Goal: Information Seeking & Learning: Learn about a topic

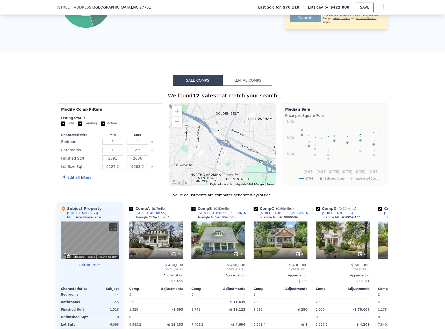
scroll to position [318, 0]
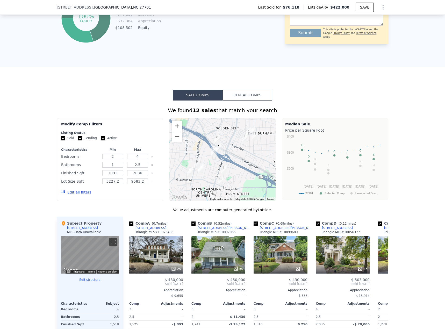
click at [175, 129] on button "Zoom in" at bounding box center [177, 126] width 10 height 10
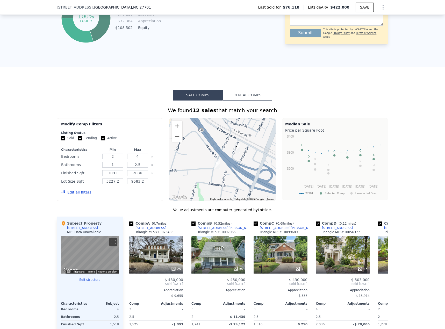
drag, startPoint x: 220, startPoint y: 156, endPoint x: 250, endPoint y: 183, distance: 39.9
click at [250, 183] on div at bounding box center [222, 159] width 106 height 83
click at [172, 141] on button "Zoom out" at bounding box center [177, 136] width 10 height 10
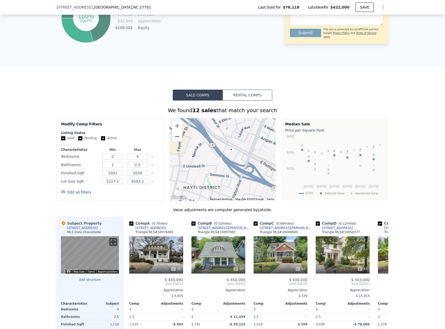
click at [172, 141] on button "Zoom out" at bounding box center [177, 136] width 10 height 10
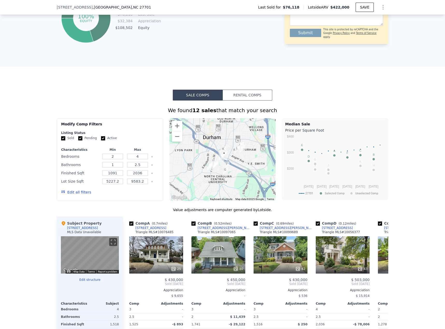
click at [78, 195] on button "Edit all filters" at bounding box center [76, 191] width 30 height 5
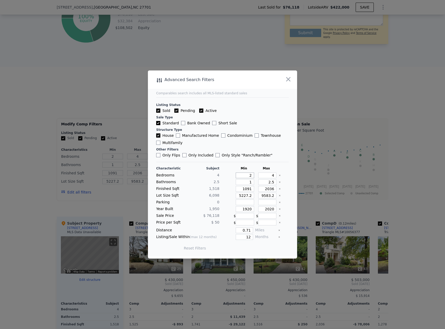
drag, startPoint x: 244, startPoint y: 174, endPoint x: 255, endPoint y: 175, distance: 10.9
click at [255, 175] on div "Bedrooms 4 2 4" at bounding box center [222, 175] width 133 height 6
type input "5"
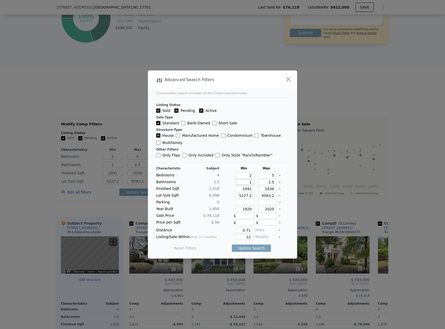
click at [241, 181] on input "1" at bounding box center [245, 182] width 18 height 6
drag, startPoint x: 242, startPoint y: 181, endPoint x: 252, endPoint y: 182, distance: 10.2
click at [252, 182] on div "Bathrooms 2.5 1 2.5" at bounding box center [222, 182] width 133 height 6
type input "3"
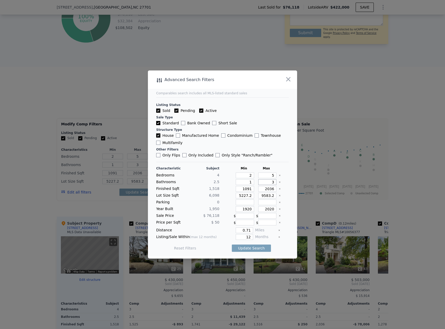
type input "53"
type input "3"
type input "3.5"
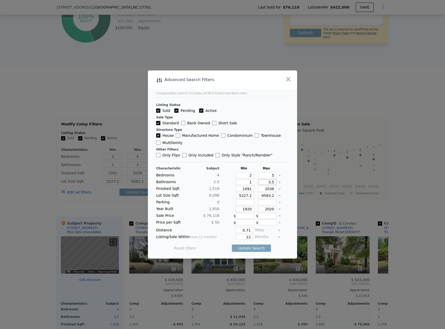
type input "3.5"
type input "1"
type input "12"
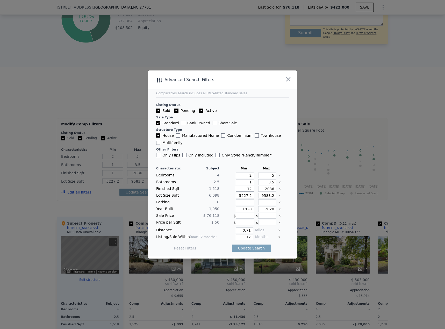
type input "12"
type input "125"
type input "1250"
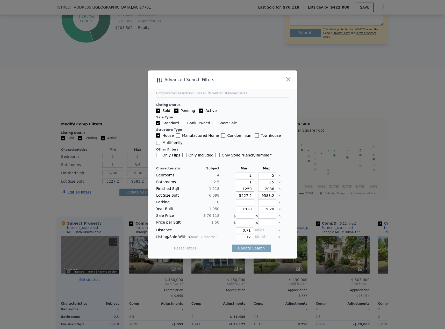
type input "125"
type input "12"
type input "126"
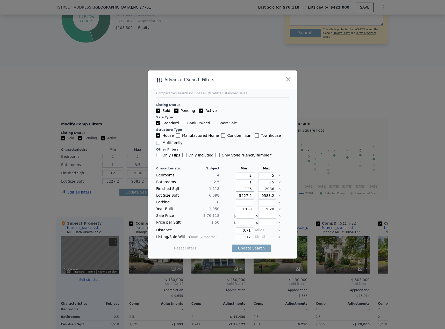
type input "126"
type input "1268"
type input "1"
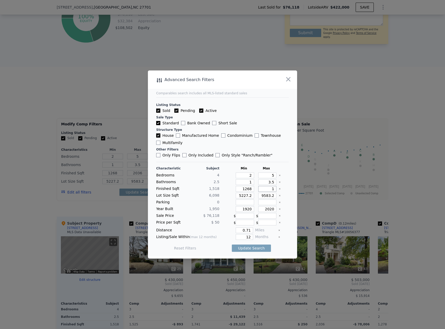
type input "1"
type input "17"
type input "175"
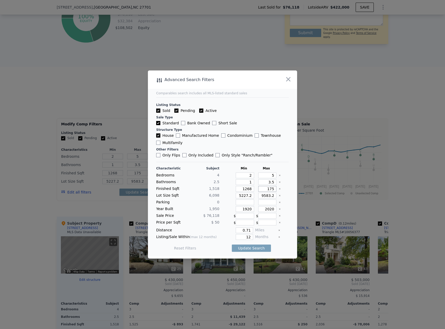
type input "1750"
type input "175"
type input "1756"
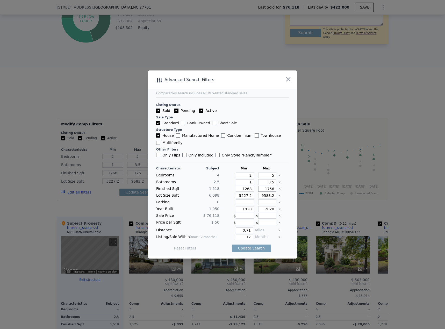
type input "1756"
type input "17568"
type input "3"
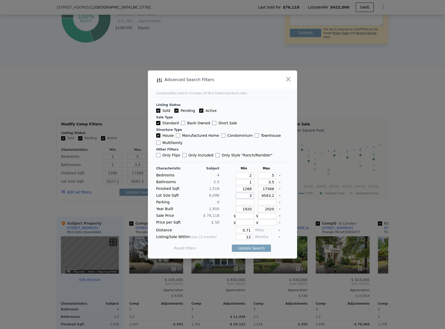
type input "3"
type input "30"
type input "300"
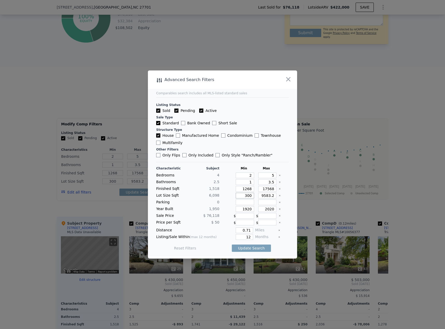
type input "3000"
type input "1"
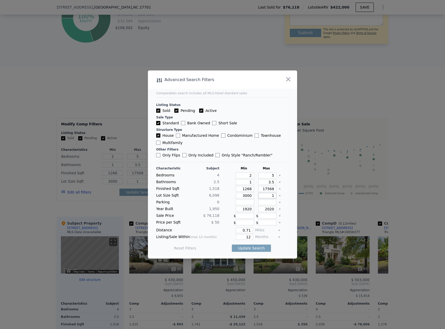
type input "11"
type input "110"
type input "1100"
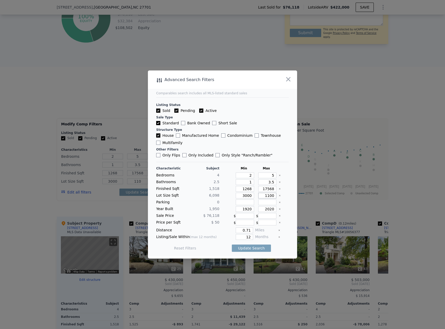
type input "1100"
type input "11000"
type input "1900"
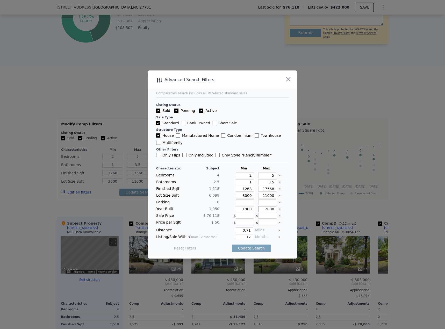
type input "2000"
type input "0.5"
type input "6"
click at [257, 251] on button "Update Search" at bounding box center [251, 247] width 39 height 7
checkbox input "false"
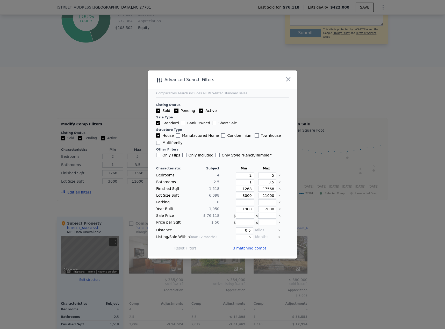
click at [256, 248] on span "3 matching comps" at bounding box center [250, 247] width 34 height 5
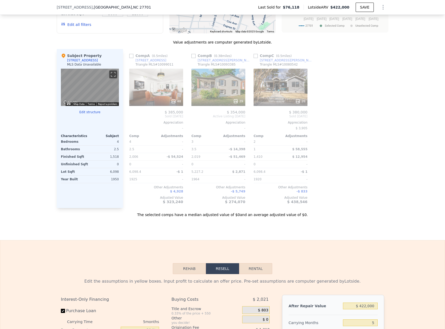
scroll to position [487, 0]
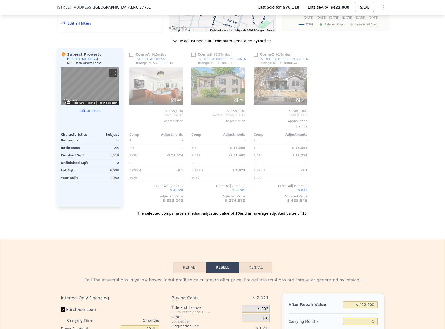
click at [136, 229] on div "Sale Comps Rental Comps We found 3 sales that match your search Filters Map Pri…" at bounding box center [222, 68] width 445 height 341
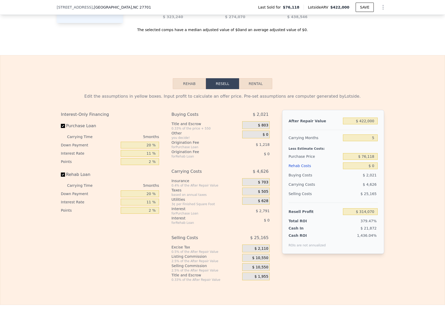
scroll to position [655, 0]
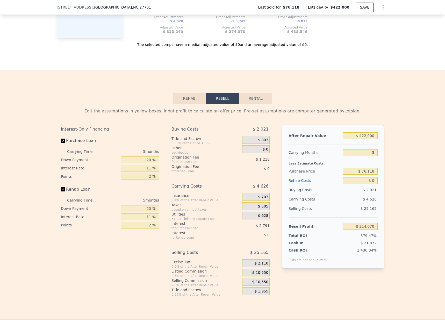
type input "4"
type input "2.5"
type input "1091"
type input "2036"
type input "5227.2"
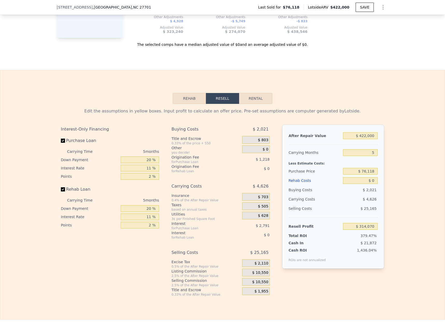
type input "9583.2"
checkbox input "true"
click at [364, 138] on div "After Repair Value $ 422,000 Carrying Months 5 Less Estimate Costs: Purchase Pr…" at bounding box center [333, 197] width 102 height 144
click at [360, 139] on input "$ 422,000" at bounding box center [360, 135] width 35 height 7
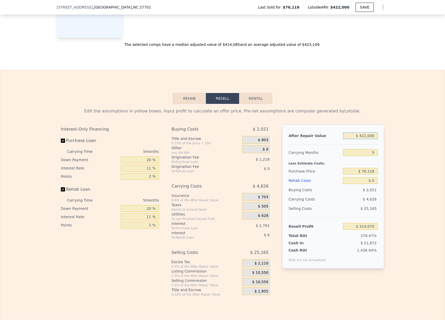
click at [360, 139] on input "$ 422,000" at bounding box center [360, 135] width 35 height 7
type input "$ 3"
type input "-$ 82,609"
type input "$ 35"
type input "-$ 82,579"
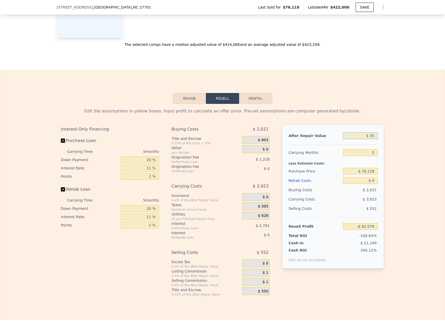
type input "$ 350"
type input "-$ 82,284"
type input "$ 3,500"
type input "-$ 79,324"
type input "$ 35,000"
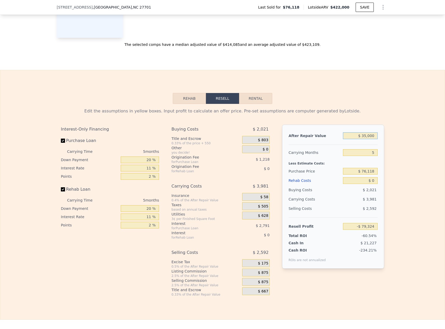
type input "-$ 49,712"
type input "$ 350,000"
type input "$ 246,389"
type input "$ 350,000"
type input "$ 215,000"
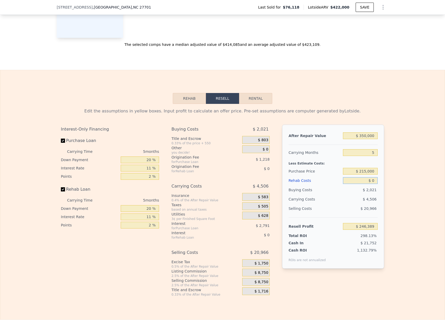
type input "$ 99,727"
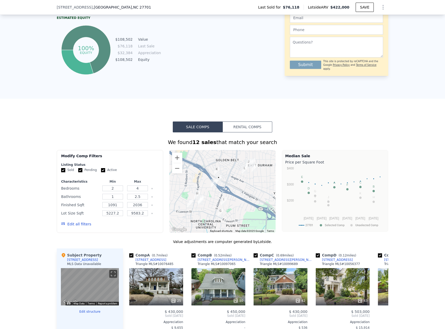
scroll to position [431, 0]
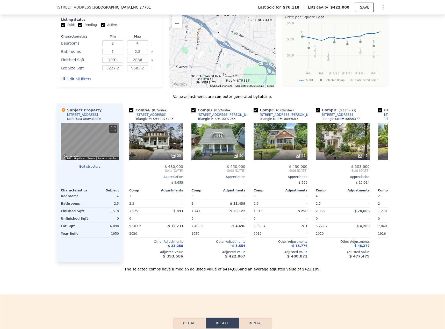
click at [176, 17] on button "Zoom in" at bounding box center [177, 13] width 10 height 10
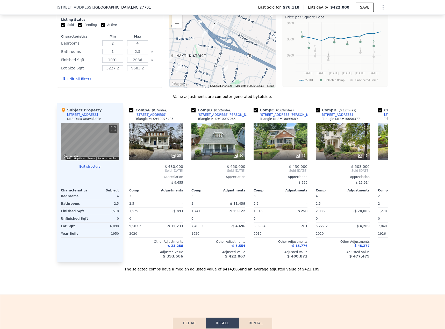
click at [176, 17] on button "Zoom in" at bounding box center [177, 13] width 10 height 10
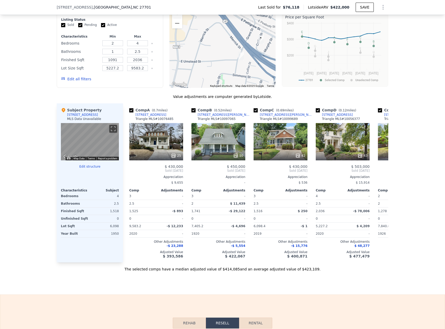
drag, startPoint x: 213, startPoint y: 42, endPoint x: 266, endPoint y: 74, distance: 62.1
click at [266, 74] on div at bounding box center [222, 46] width 106 height 83
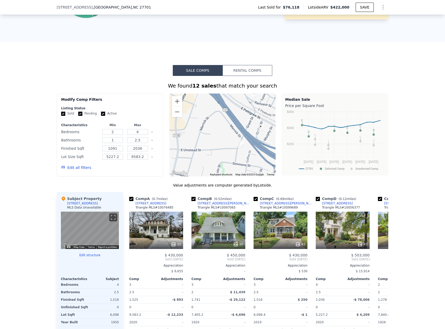
scroll to position [341, 0]
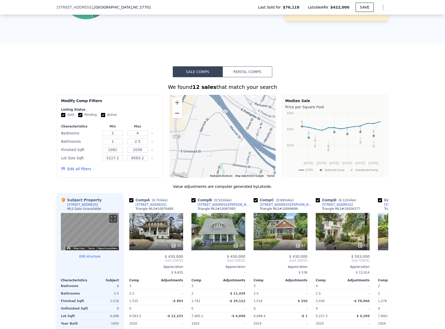
click at [175, 118] on button "Zoom out" at bounding box center [177, 113] width 10 height 10
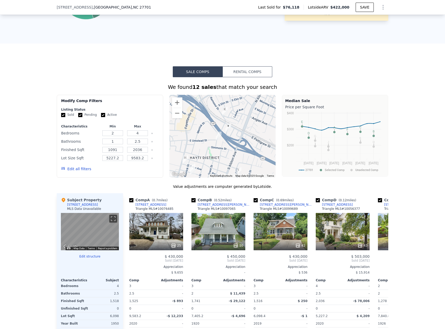
drag, startPoint x: 210, startPoint y: 137, endPoint x: 207, endPoint y: 143, distance: 6.9
click at [196, 134] on div at bounding box center [222, 136] width 106 height 83
click at [384, 265] on icon at bounding box center [382, 260] width 10 height 10
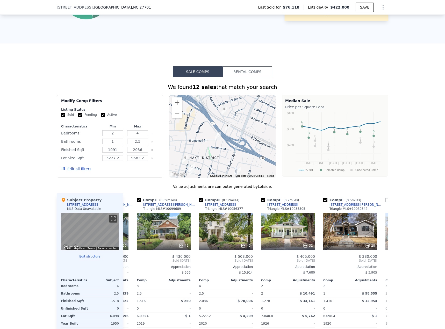
scroll to position [0, 124]
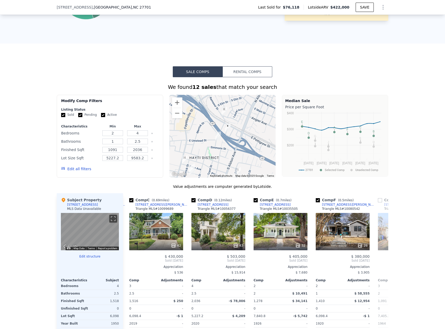
click at [384, 262] on span "Sold [DATE]" at bounding box center [405, 260] width 54 height 4
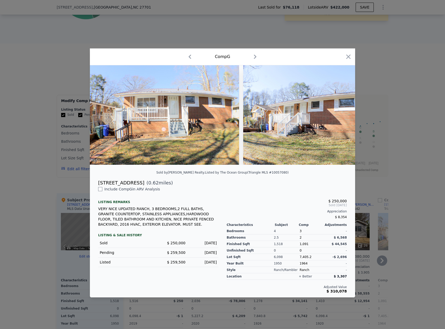
drag, startPoint x: 348, startPoint y: 55, endPoint x: 363, endPoint y: 204, distance: 149.1
click at [348, 55] on icon "button" at bounding box center [348, 56] width 7 height 7
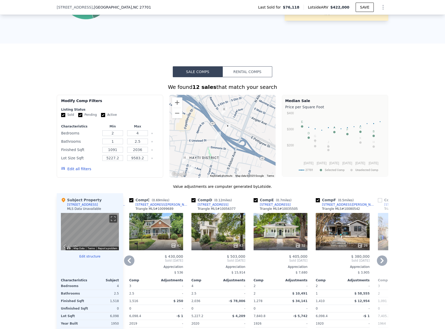
click at [384, 268] on div "$ 250,000 Sold [DATE] Appreciation $ 8,354 Comp Adjustments 3 - 2 $ 6,568 1,091…" at bounding box center [405, 301] width 54 height 94
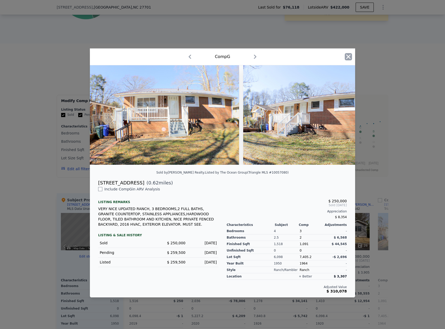
click at [347, 57] on icon "button" at bounding box center [348, 56] width 7 height 7
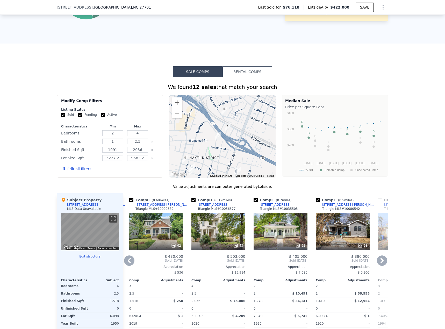
click at [382, 264] on icon at bounding box center [382, 260] width 10 height 10
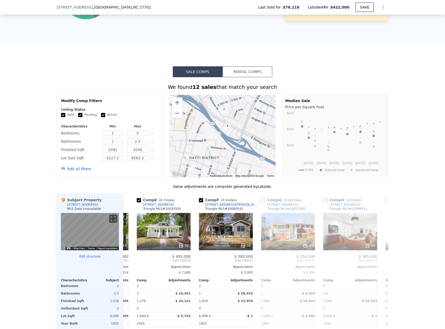
scroll to position [0, 248]
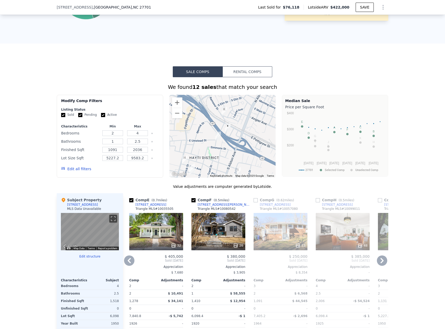
click at [380, 263] on icon at bounding box center [381, 260] width 3 height 5
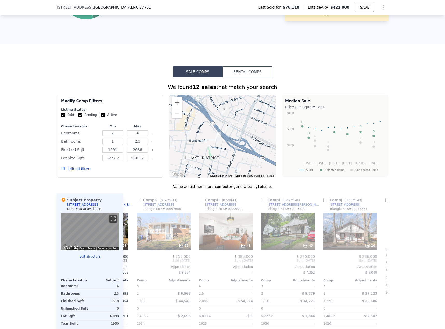
scroll to position [0, 373]
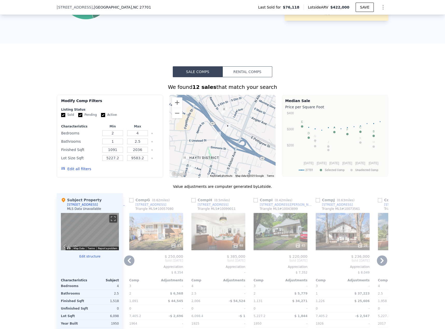
click at [381, 263] on icon at bounding box center [381, 260] width 3 height 5
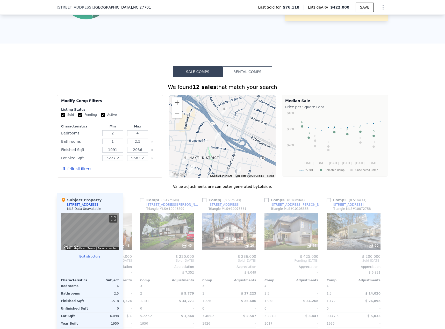
scroll to position [0, 493]
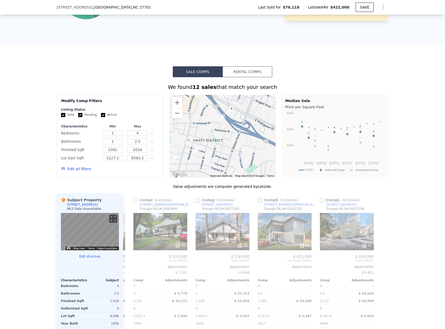
drag, startPoint x: 234, startPoint y: 150, endPoint x: 238, endPoint y: 133, distance: 18.0
click at [238, 133] on div at bounding box center [222, 136] width 106 height 83
click at [128, 263] on icon at bounding box center [129, 260] width 3 height 5
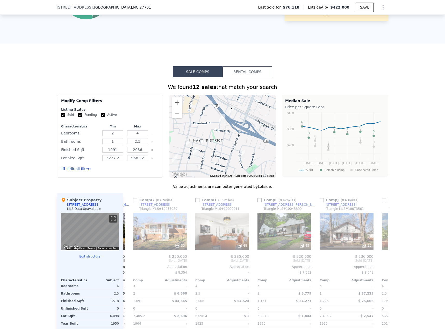
scroll to position [0, 369]
click at [240, 248] on icon at bounding box center [239, 245] width 5 height 5
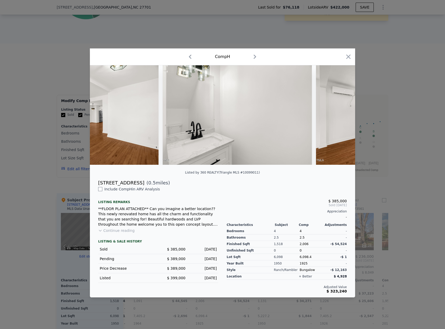
scroll to position [0, 2111]
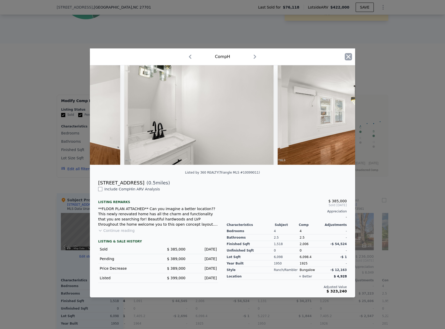
click at [349, 58] on icon "button" at bounding box center [348, 56] width 7 height 7
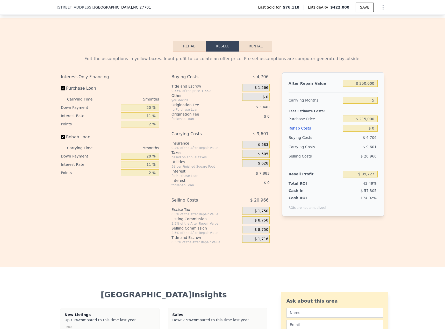
scroll to position [712, 0]
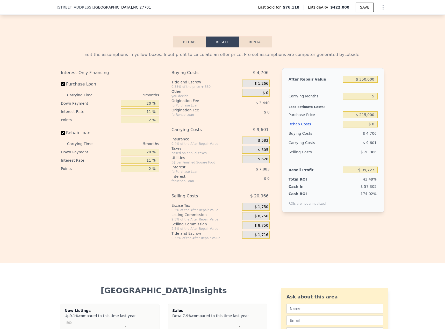
click at [191, 47] on button "Rehab" at bounding box center [189, 41] width 33 height 11
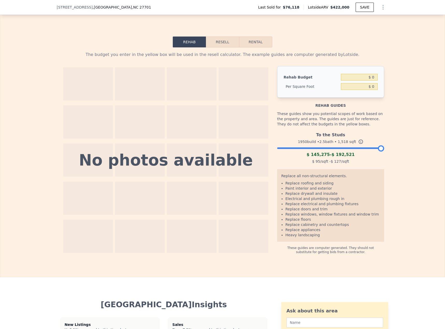
click at [351, 148] on div at bounding box center [330, 146] width 107 height 3
